Goal: Browse casually: Explore the website without a specific task or goal

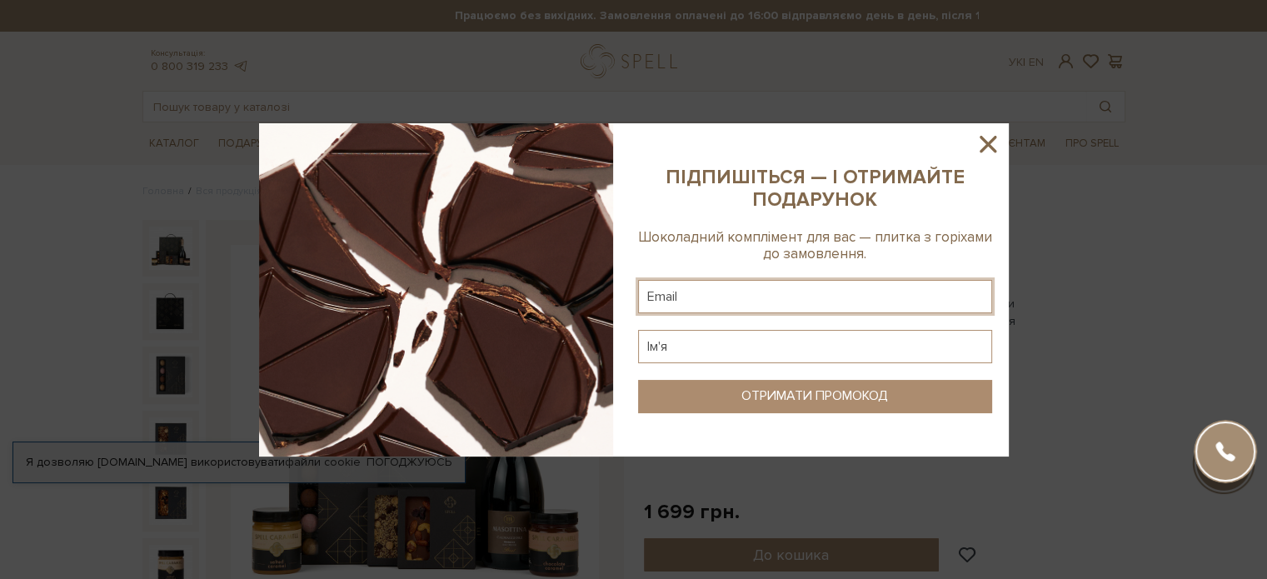
click at [649, 296] on input "text" at bounding box center [815, 296] width 354 height 33
type input "victoriatour2006@gmail.com"
click at [680, 349] on input "text" at bounding box center [815, 346] width 354 height 33
type input "Віктрія"
click at [832, 395] on div "ОТРИМАТИ ПРОМОКОД" at bounding box center [815, 396] width 147 height 16
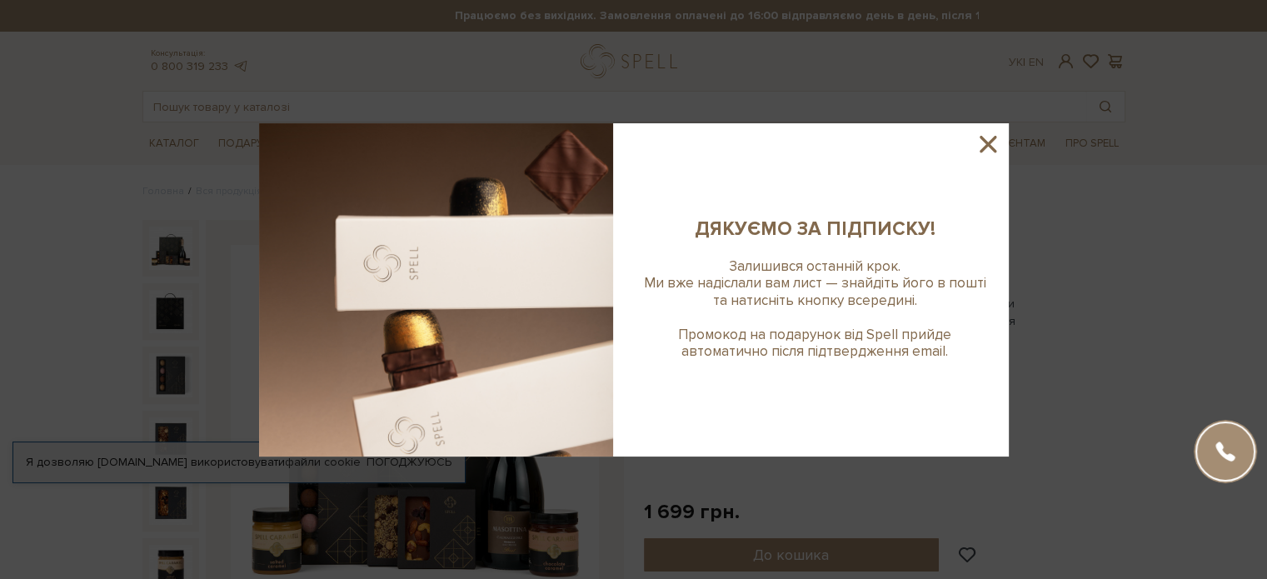
click at [984, 146] on icon at bounding box center [988, 144] width 17 height 17
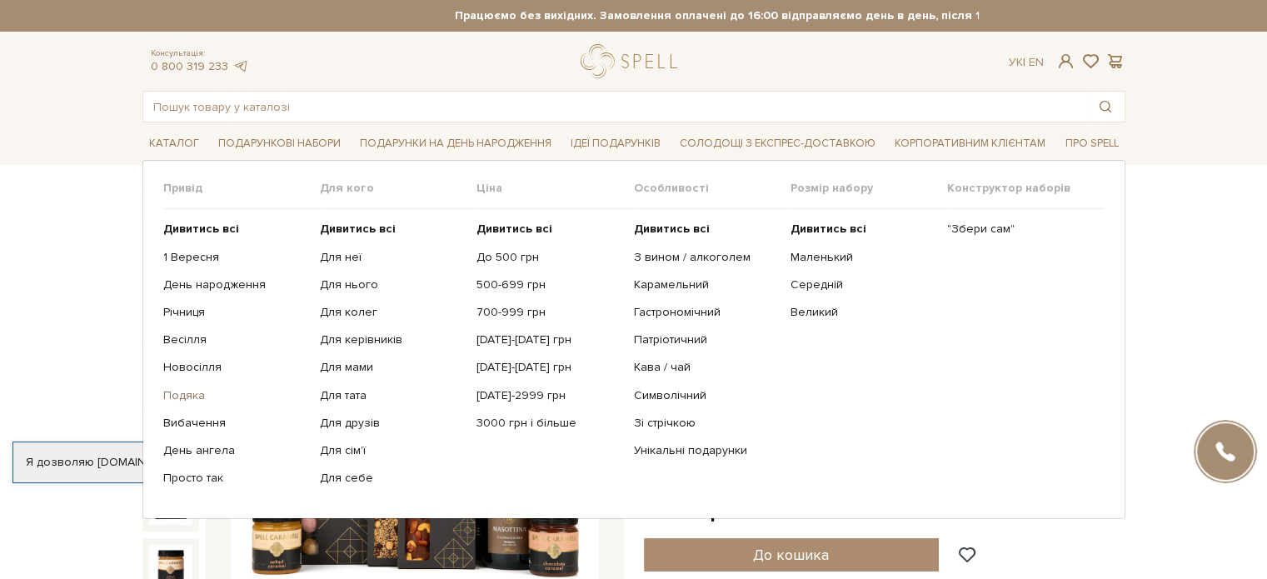
click at [199, 398] on link "Подяка" at bounding box center [235, 395] width 144 height 15
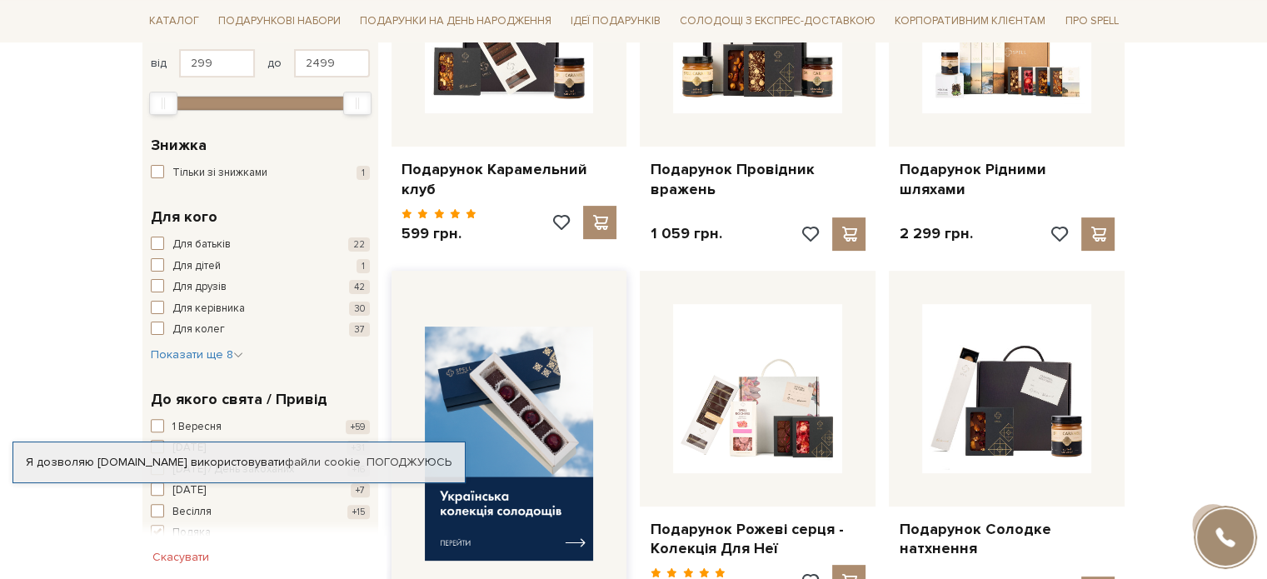
scroll to position [507, 0]
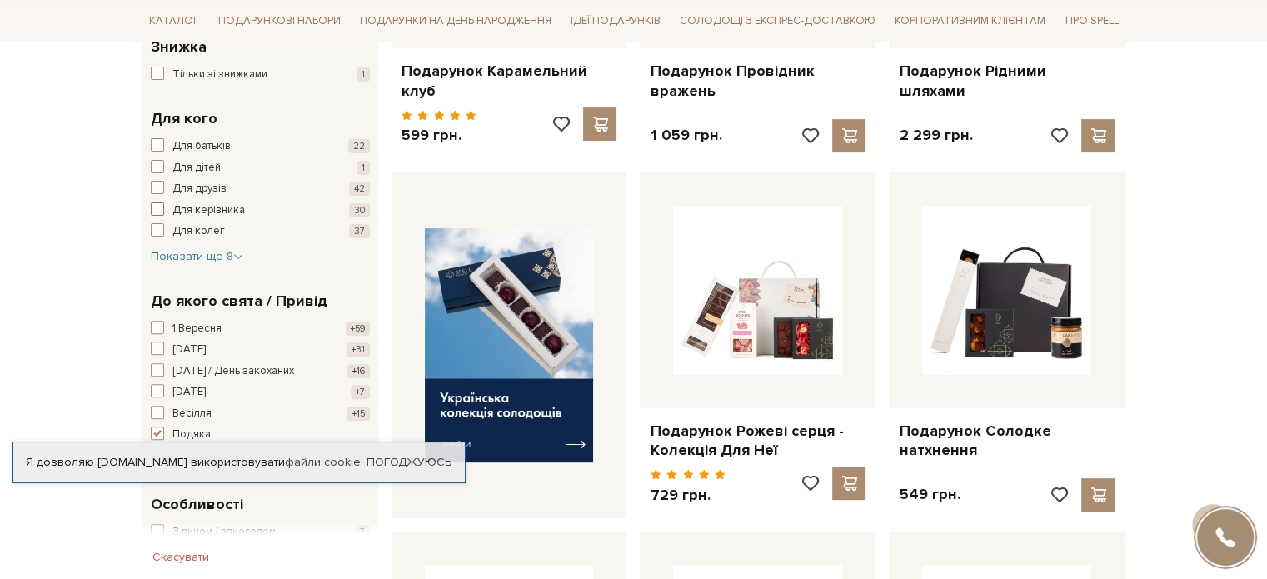
click at [156, 206] on span "button" at bounding box center [157, 208] width 13 height 13
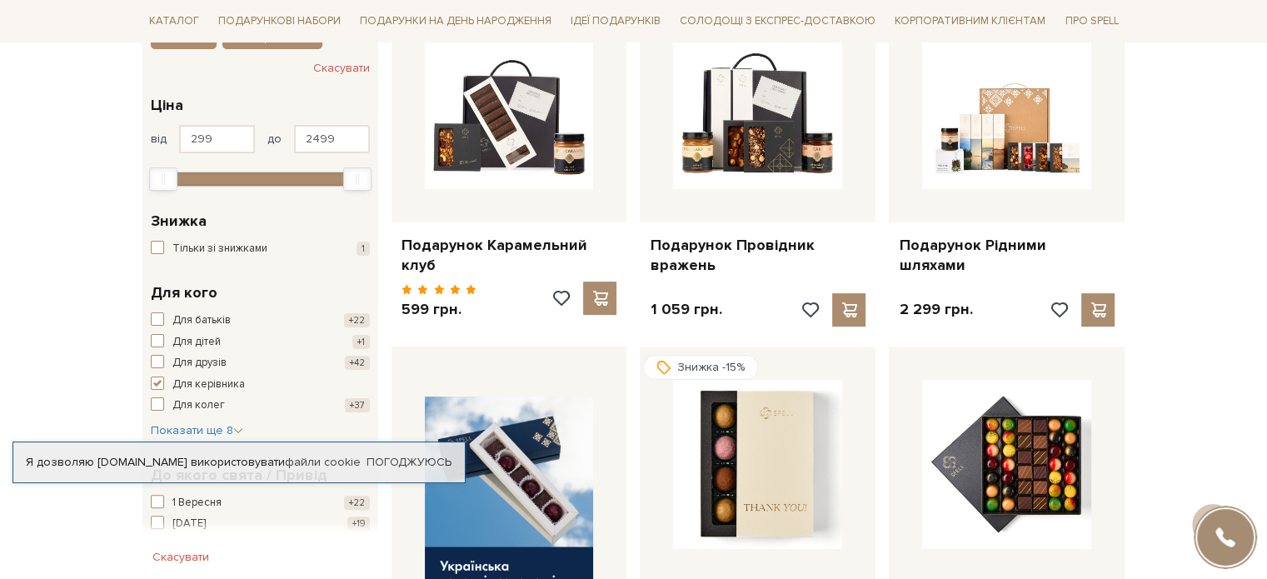
scroll to position [83, 0]
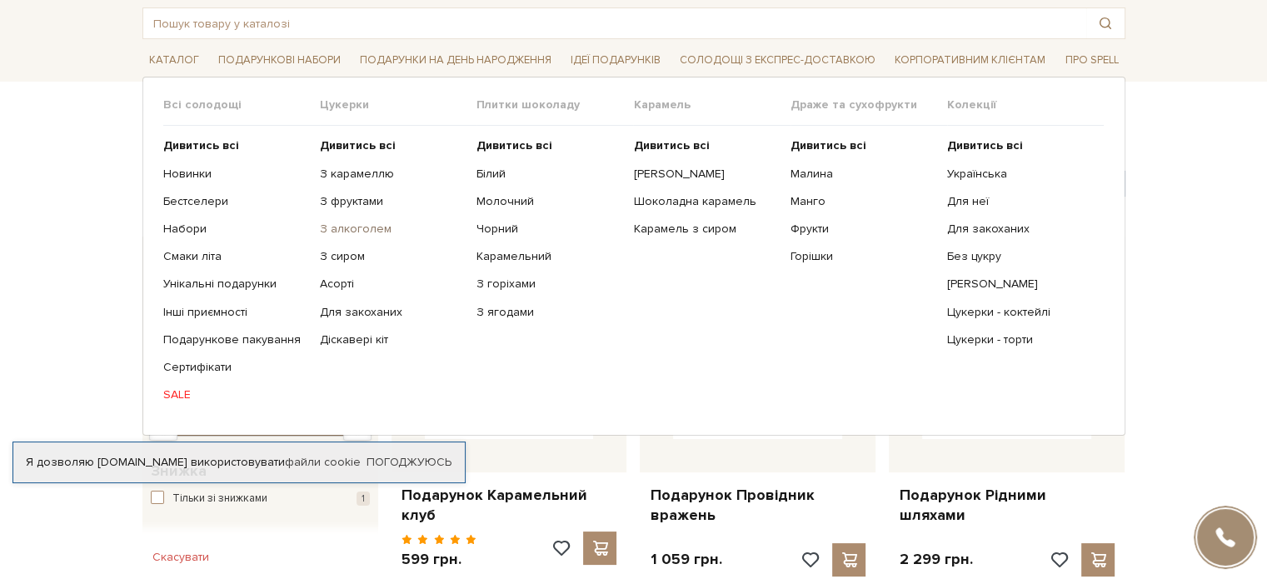
click at [367, 229] on link "З алкоголем" at bounding box center [392, 229] width 144 height 15
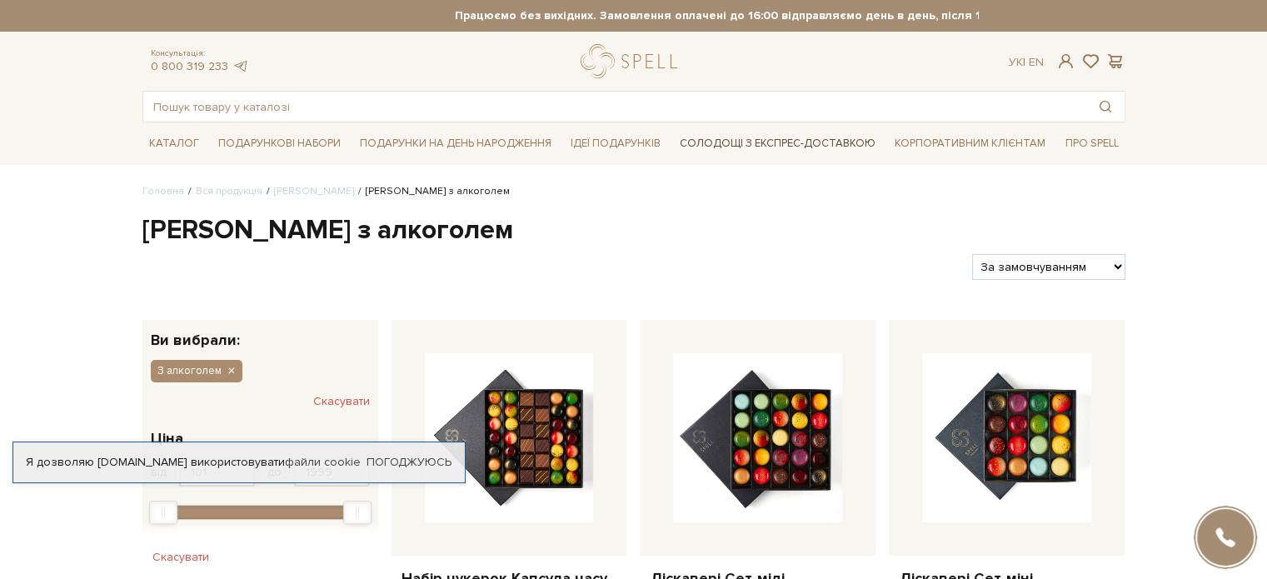
click at [802, 144] on link "Солодощі з експрес-доставкою" at bounding box center [777, 143] width 209 height 28
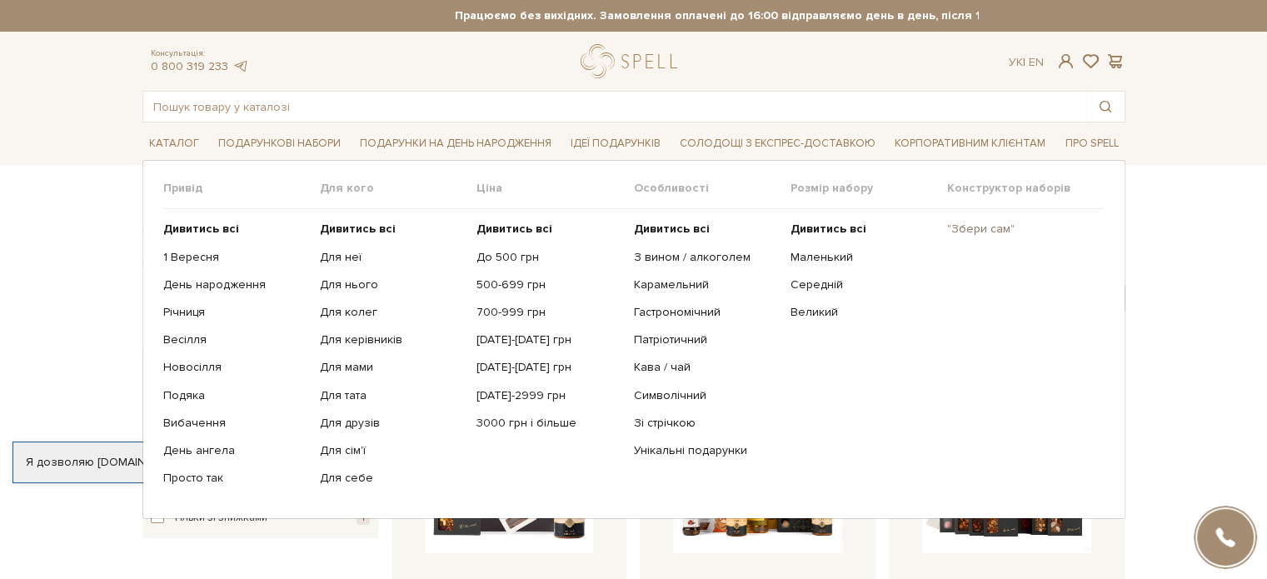
click at [991, 222] on link ""Збери сам"" at bounding box center [1019, 229] width 144 height 15
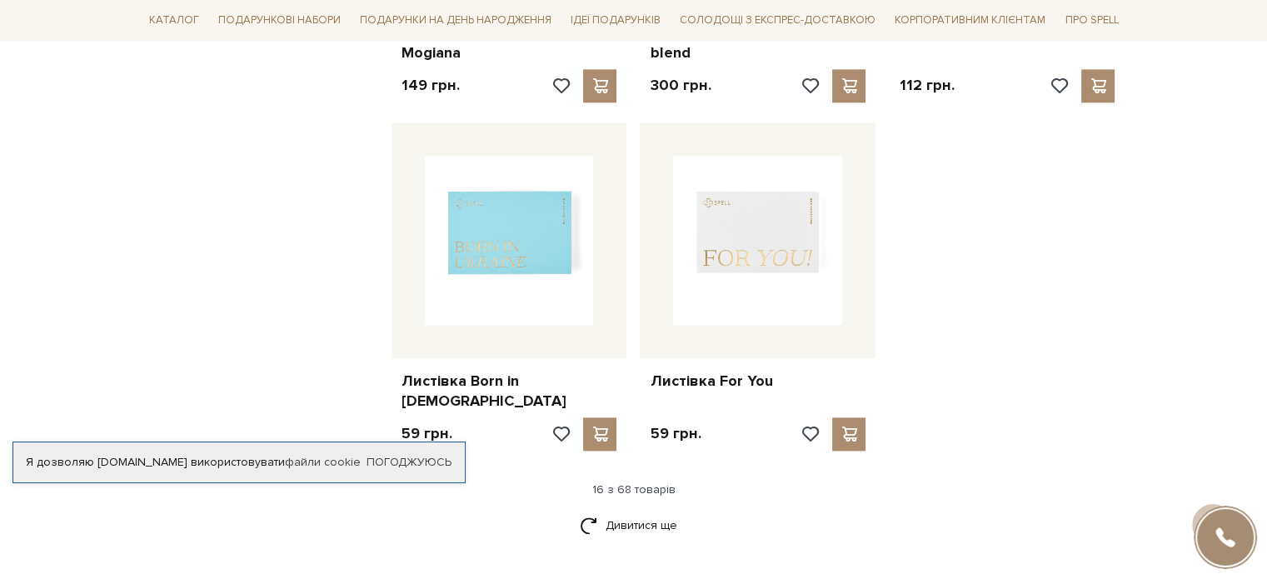
scroll to position [2083, 0]
